Goal: Find specific page/section: Find specific page/section

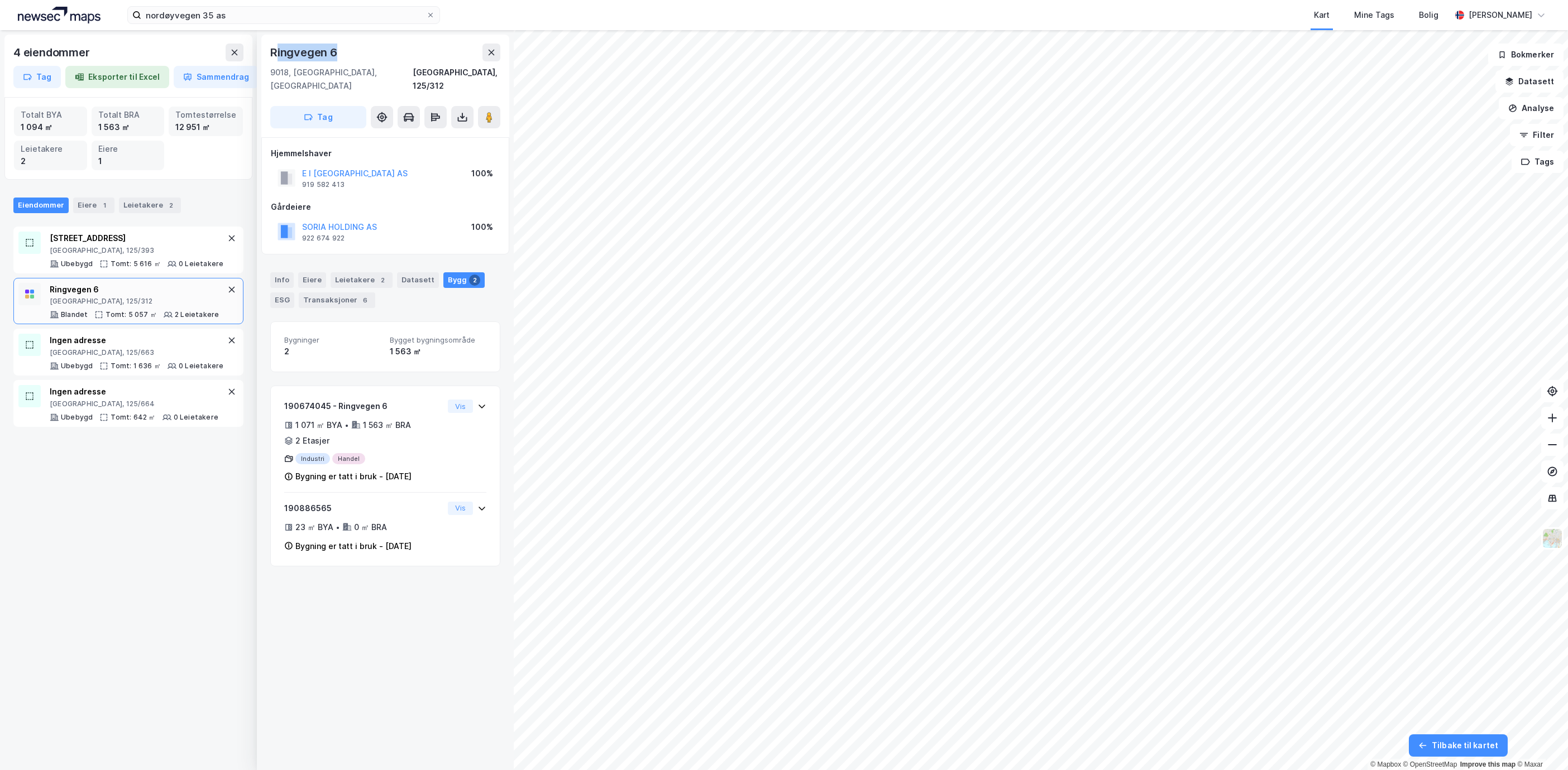
drag, startPoint x: 347, startPoint y: 57, endPoint x: 294, endPoint y: 57, distance: 53.0
click at [294, 57] on div "Ringvegen 6" at bounding box center [386, 52] width 230 height 17
drag, startPoint x: 294, startPoint y: 57, endPoint x: 392, endPoint y: 59, distance: 98.0
click at [396, 71] on div "[GEOGRAPHIC_DATA], [GEOGRAPHIC_DATA], 125/312" at bounding box center [386, 79] width 230 height 27
drag, startPoint x: 349, startPoint y: 52, endPoint x: 265, endPoint y: 50, distance: 84.0
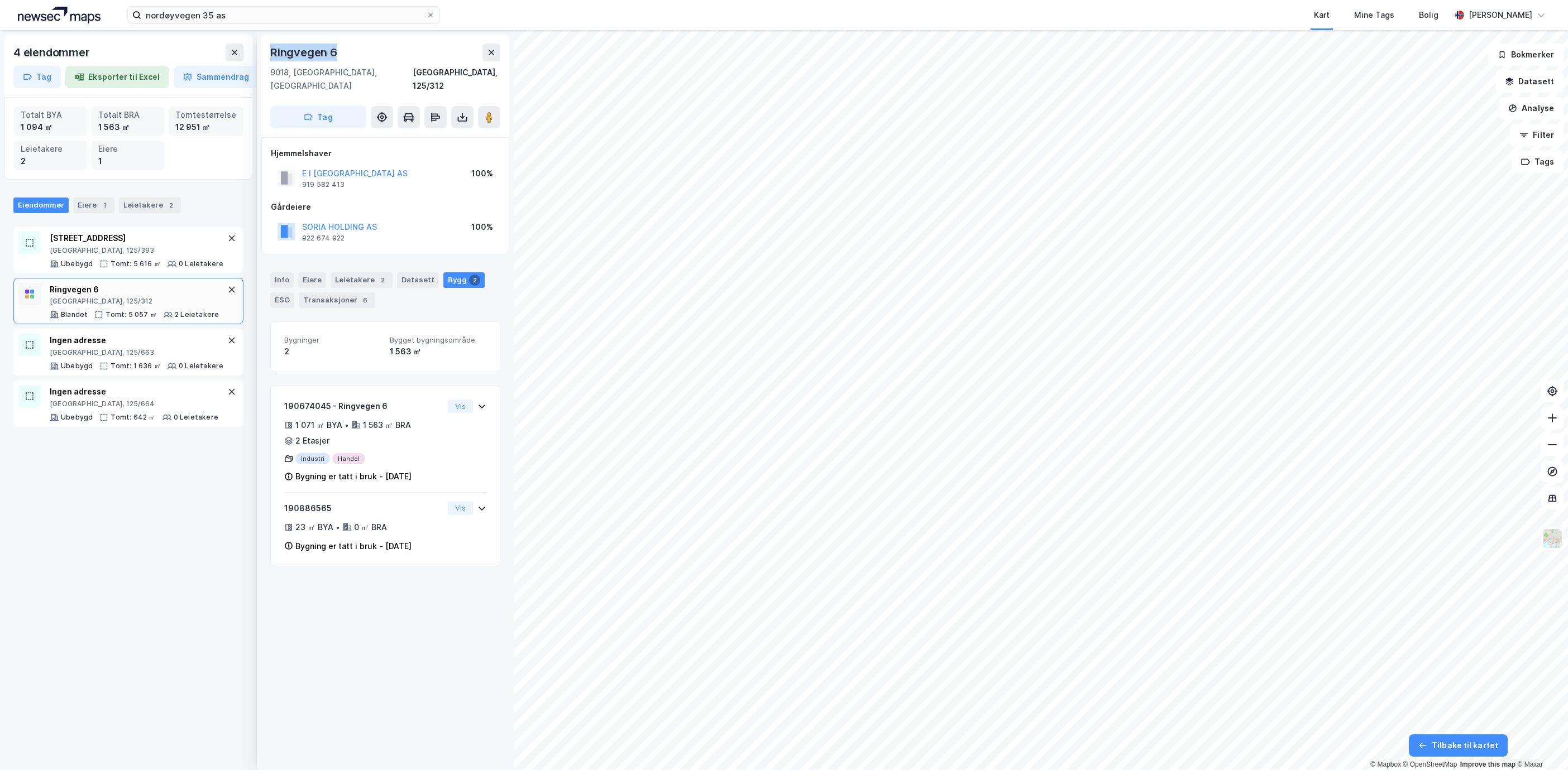
click at [265, 50] on div "[STREET_ADDRESS]" at bounding box center [385, 86] width 247 height 102
copy div "Ringvegen 6"
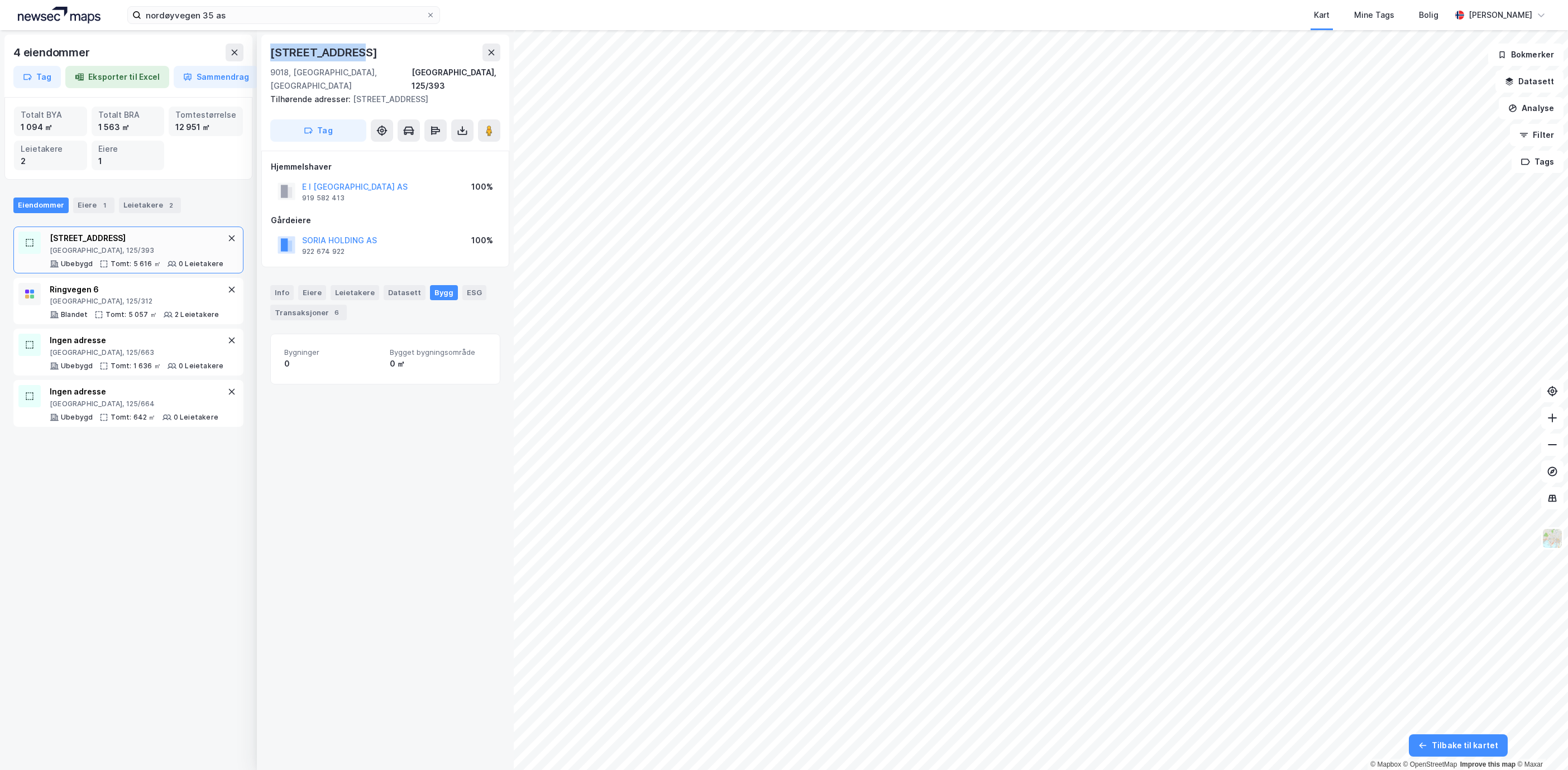
drag, startPoint x: 366, startPoint y: 53, endPoint x: 271, endPoint y: 52, distance: 95.0
click at [271, 52] on div "[STREET_ADDRESS]" at bounding box center [386, 52] width 230 height 17
copy div "[STREET_ADDRESS]"
